Goal: Check status: Check status

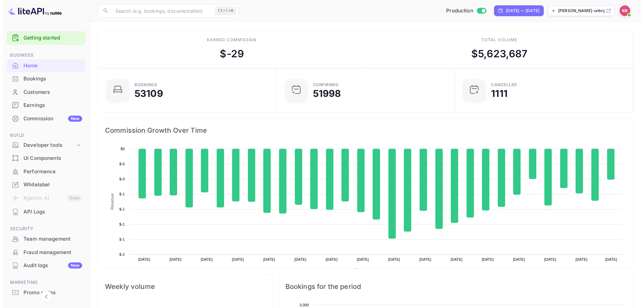
scroll to position [104, 169]
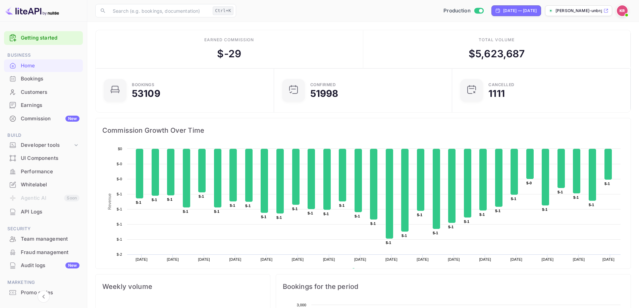
click at [34, 78] on div "Bookings" at bounding box center [50, 79] width 59 height 8
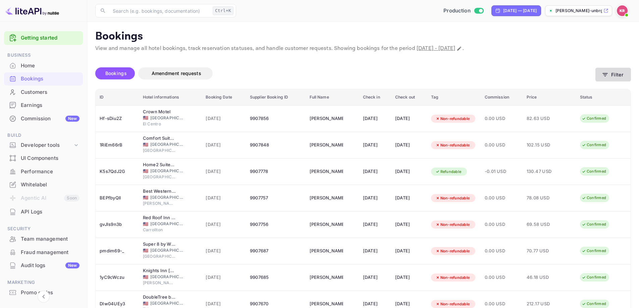
click at [608, 71] on button "Filter" at bounding box center [614, 75] width 36 height 14
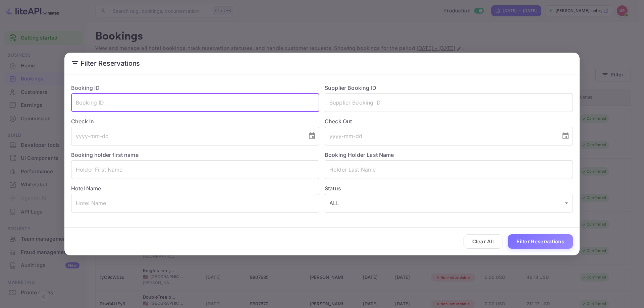
paste input "NNv0FS4Bm"
type input "NNv0FS4Bm"
click at [538, 238] on button "Filter Reservations" at bounding box center [540, 242] width 65 height 14
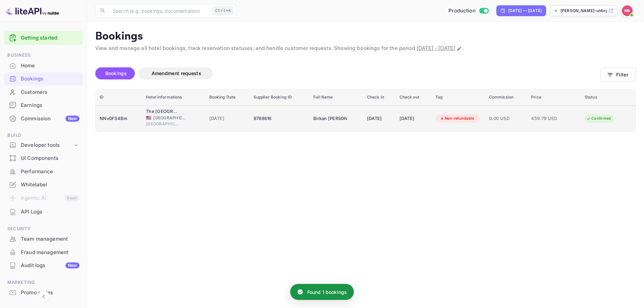
click at [473, 120] on div "Non-refundable" at bounding box center [457, 118] width 43 height 8
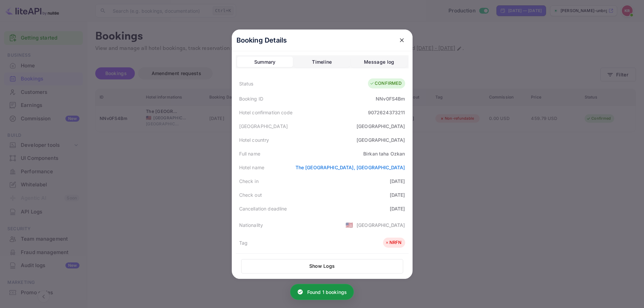
click at [401, 113] on div "9072624373211" at bounding box center [386, 112] width 37 height 7
click at [406, 116] on div "Hotel confirmation code 9072624373211" at bounding box center [322, 113] width 173 height 14
click at [368, 107] on div "Hotel confirmation code 9072624373211" at bounding box center [322, 113] width 173 height 14
click at [369, 111] on div "9072624373211" at bounding box center [386, 112] width 37 height 7
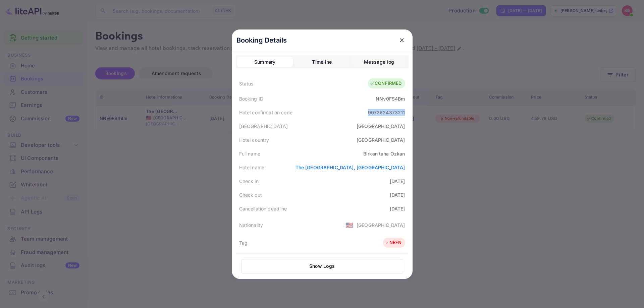
click at [369, 111] on div "9072624373211" at bounding box center [386, 112] width 37 height 7
